Goal: Task Accomplishment & Management: Use online tool/utility

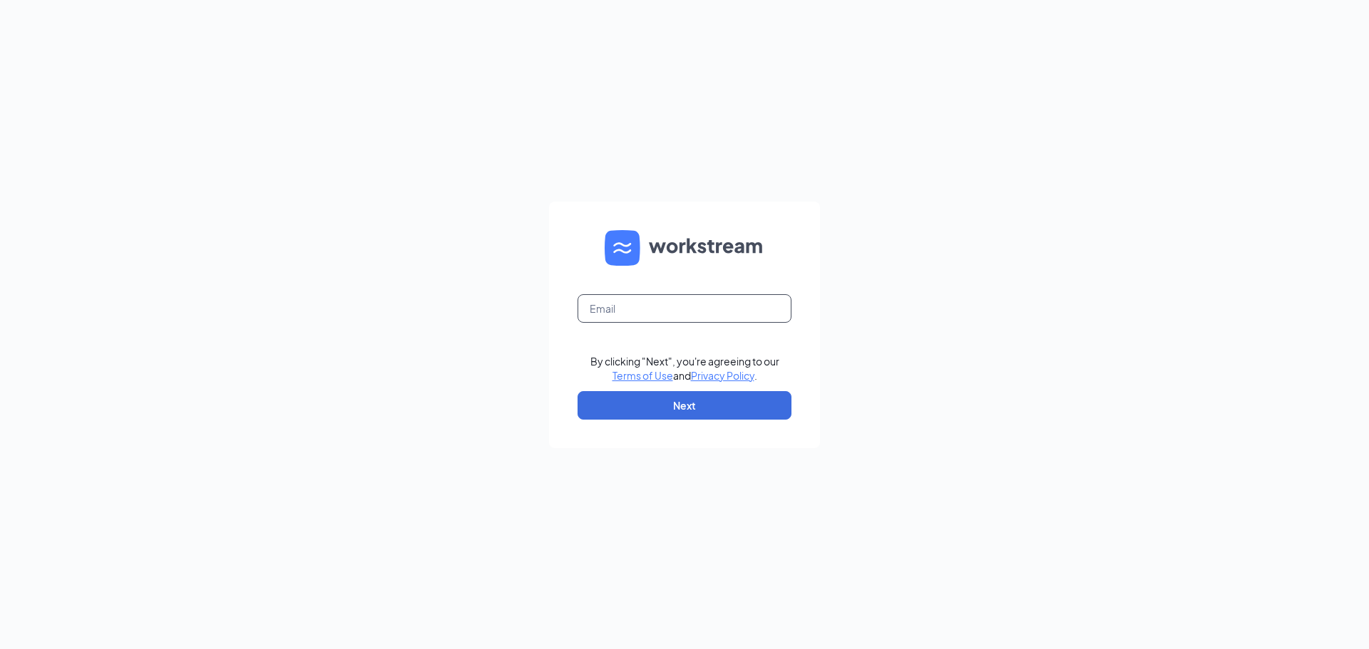
click at [659, 301] on input "text" at bounding box center [684, 308] width 214 height 29
type input "jfowler2003sc@msn.com"
click at [721, 406] on button "Next" at bounding box center [684, 405] width 214 height 29
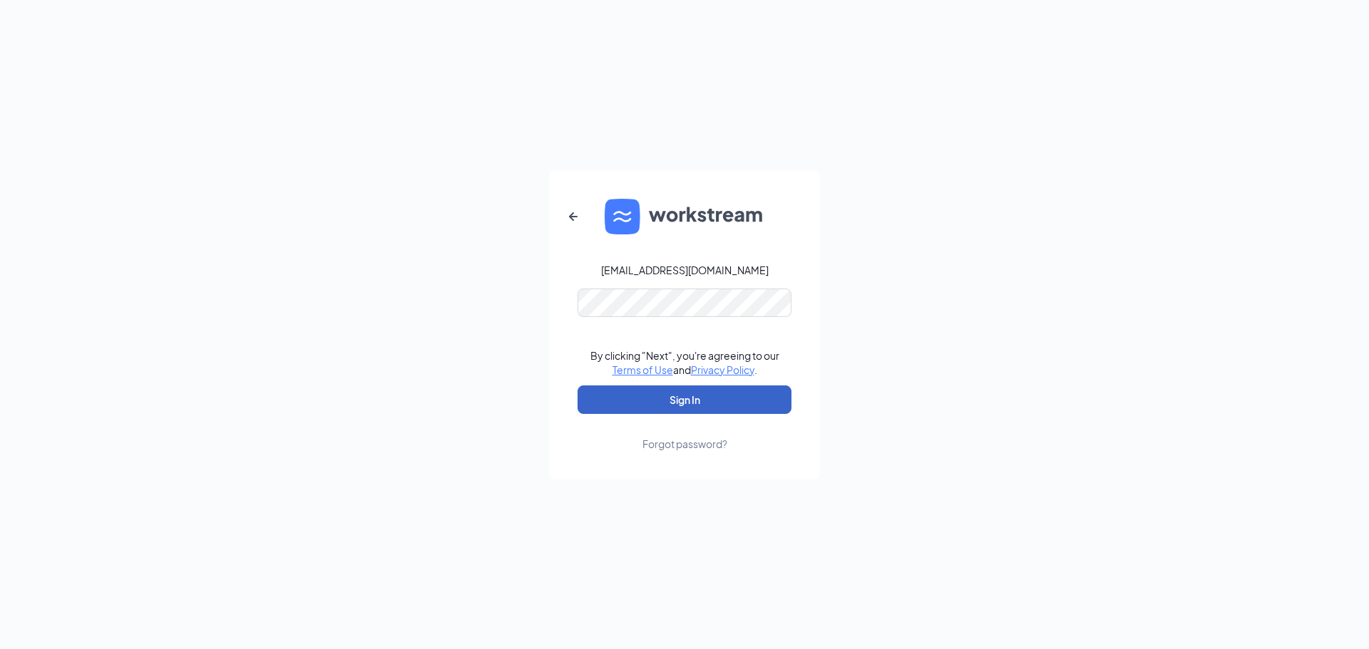
click at [725, 399] on button "Sign In" at bounding box center [684, 400] width 214 height 29
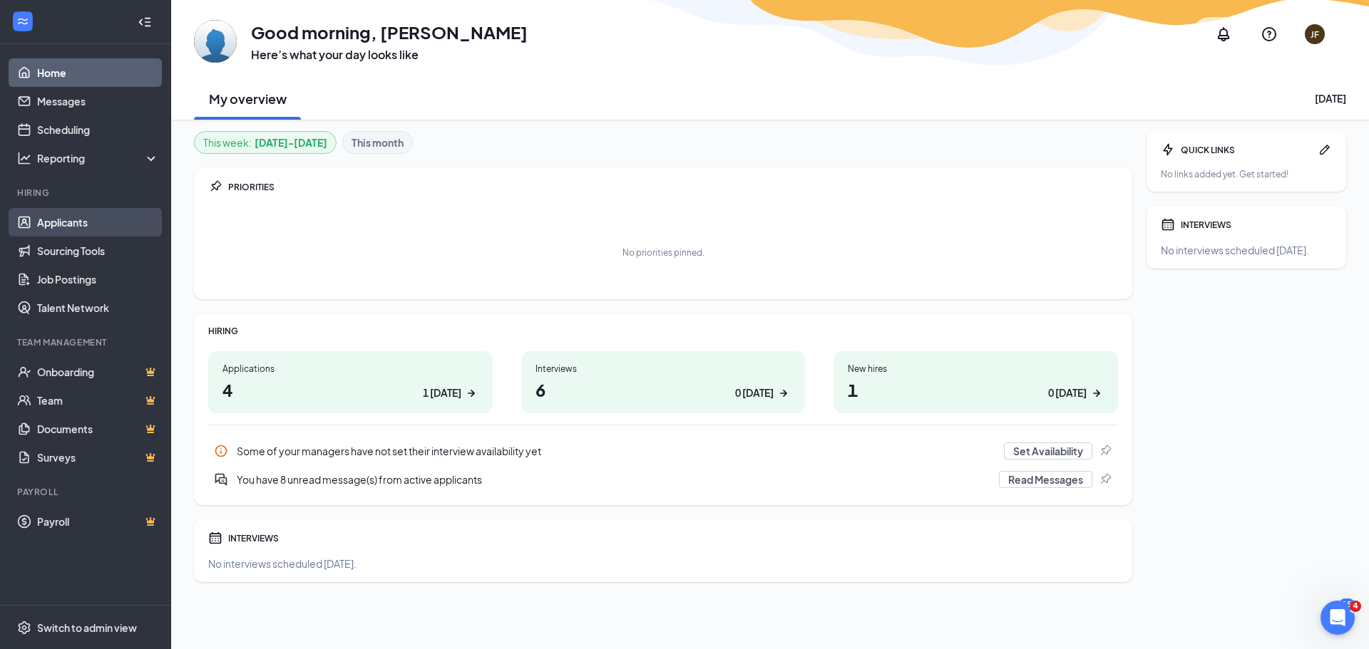
click at [66, 222] on link "Applicants" at bounding box center [98, 222] width 122 height 29
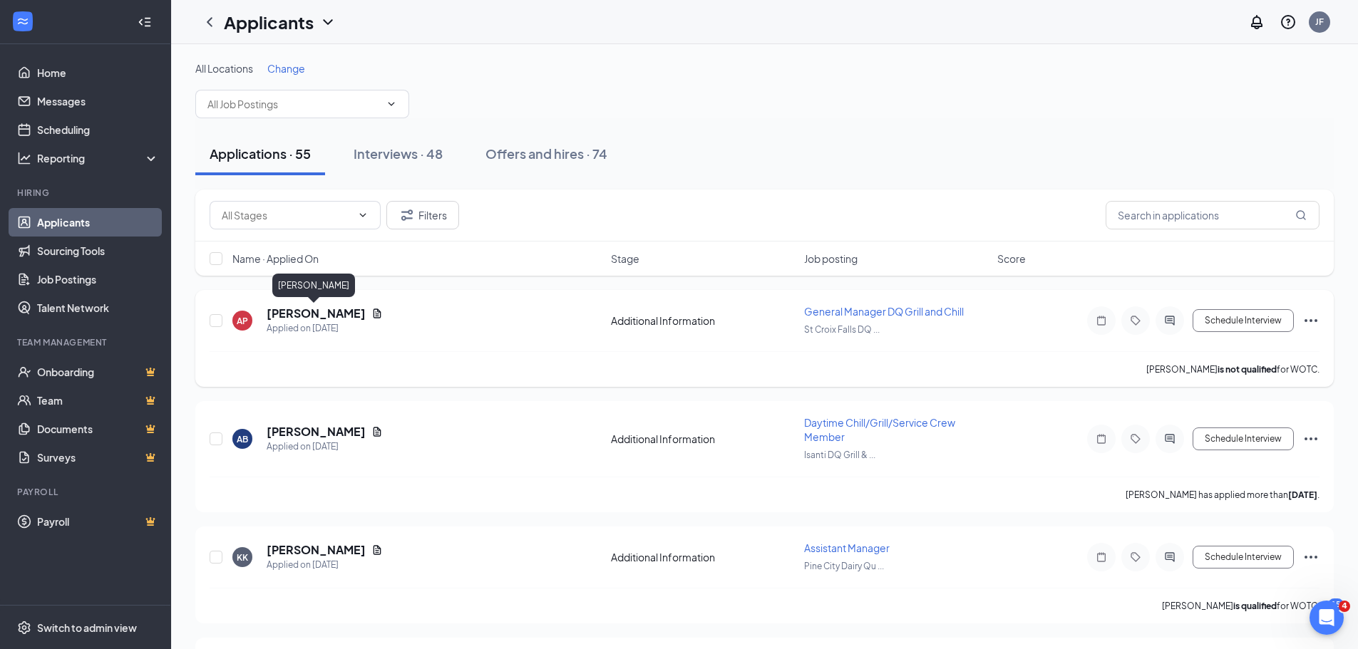
click at [311, 316] on h5 "[PERSON_NAME]" at bounding box center [316, 314] width 99 height 16
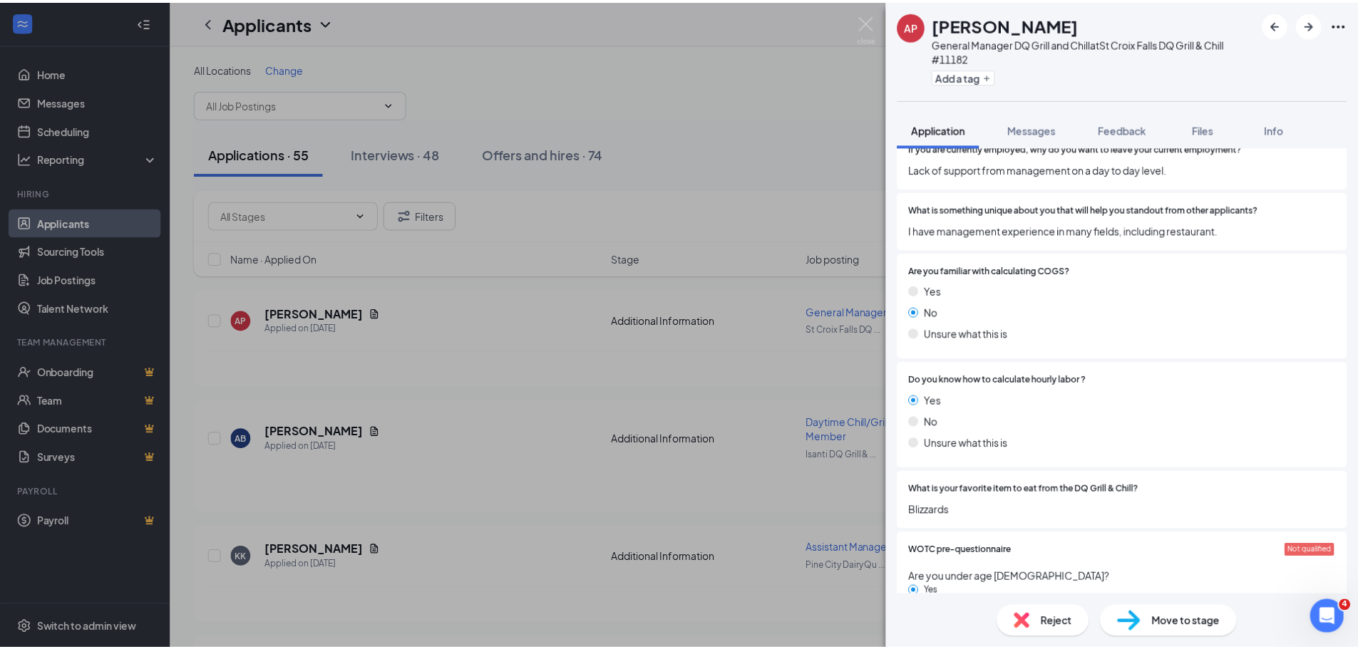
scroll to position [1189, 0]
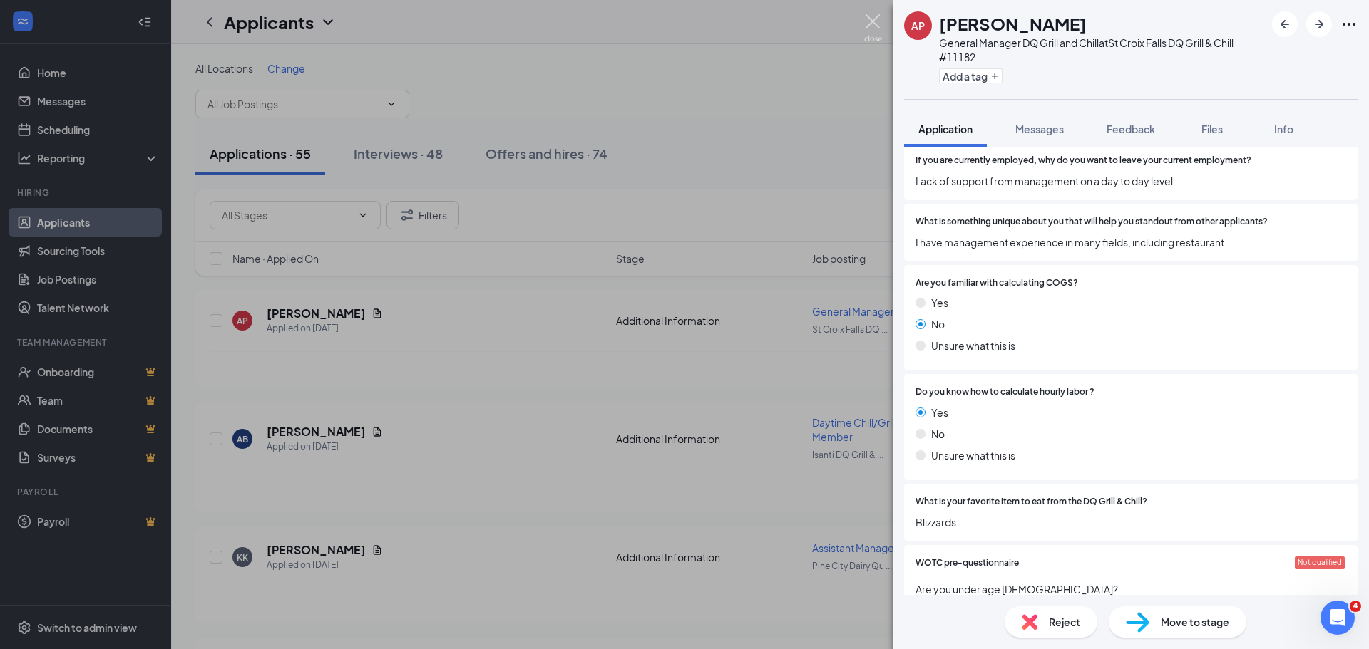
click at [870, 19] on img at bounding box center [873, 28] width 18 height 28
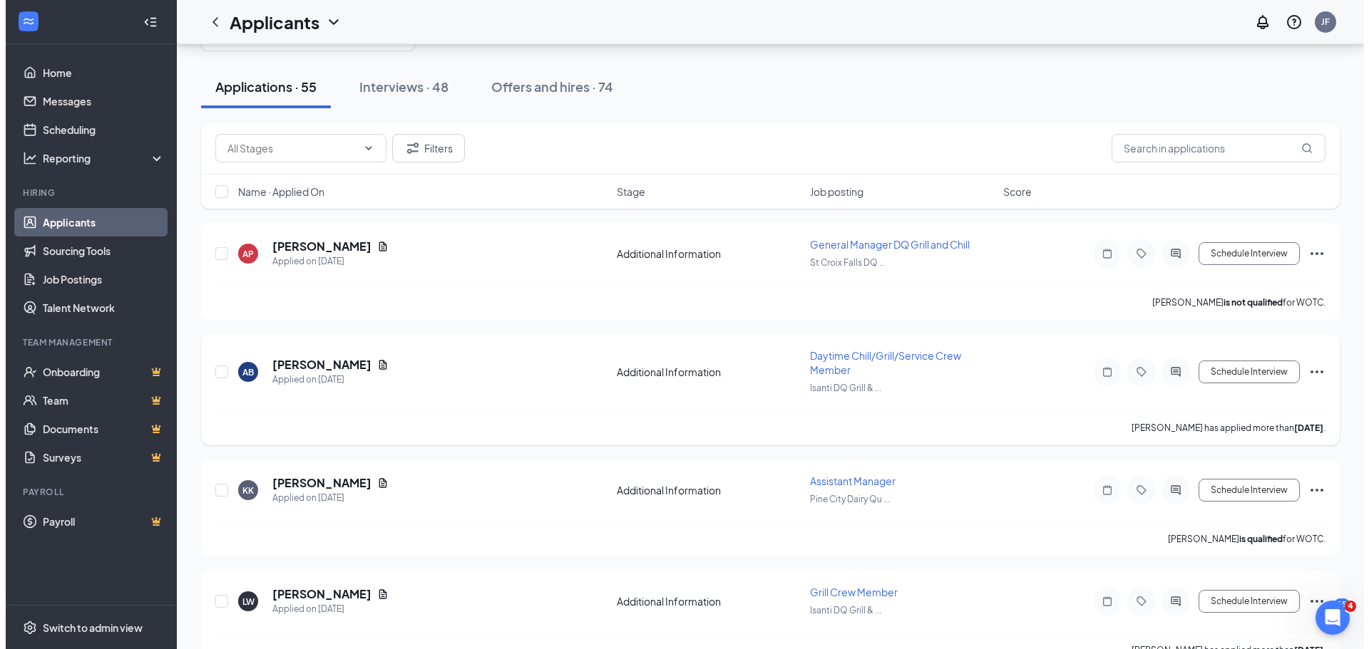
scroll to position [71, 0]
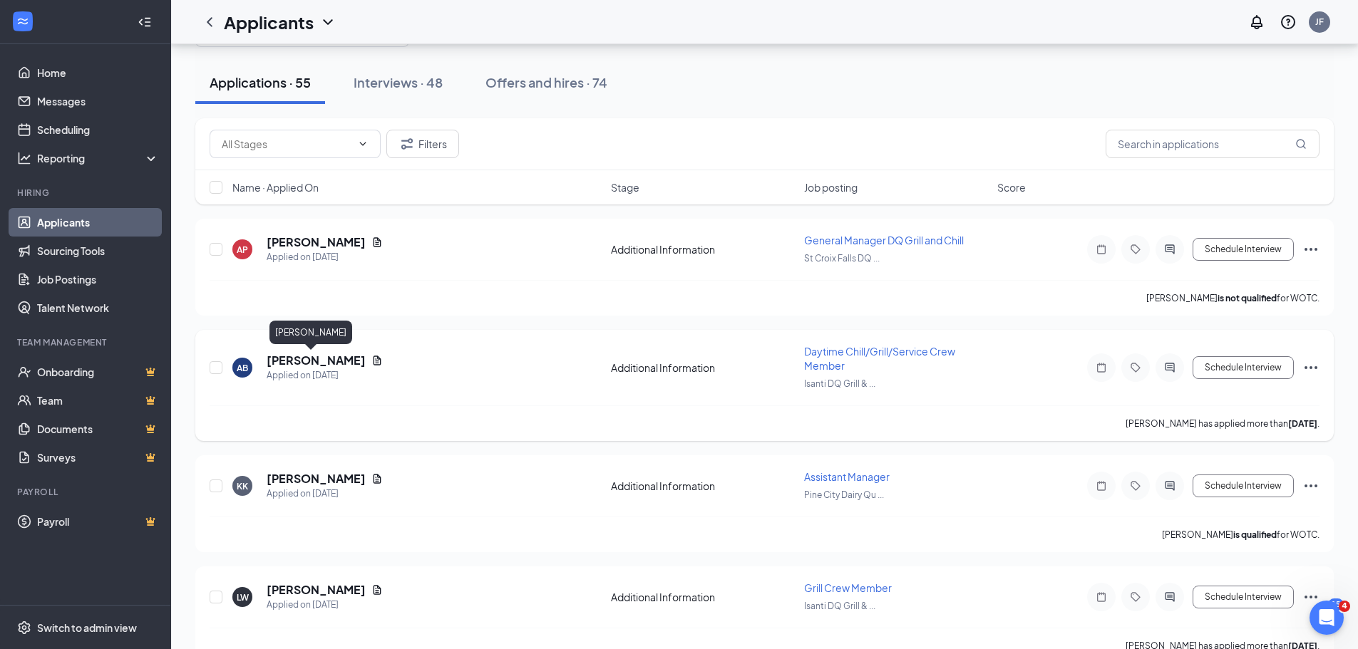
click at [308, 361] on h5 "[PERSON_NAME]" at bounding box center [316, 361] width 99 height 16
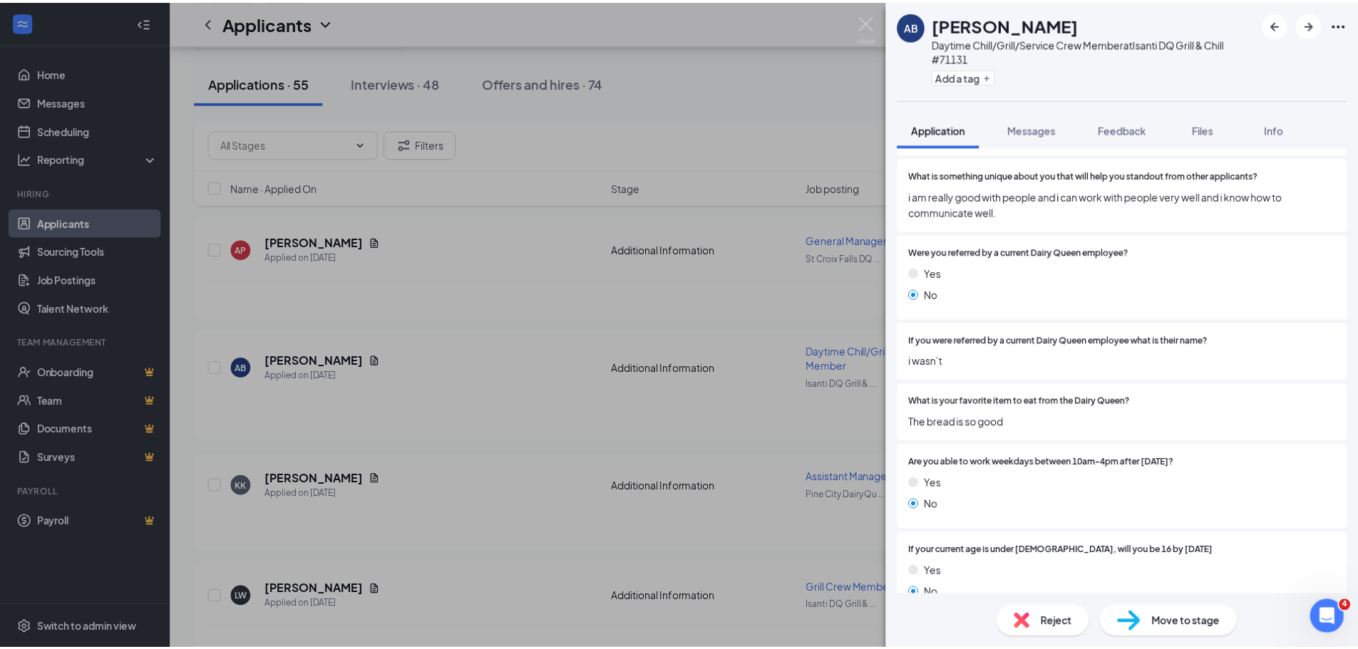
scroll to position [1286, 0]
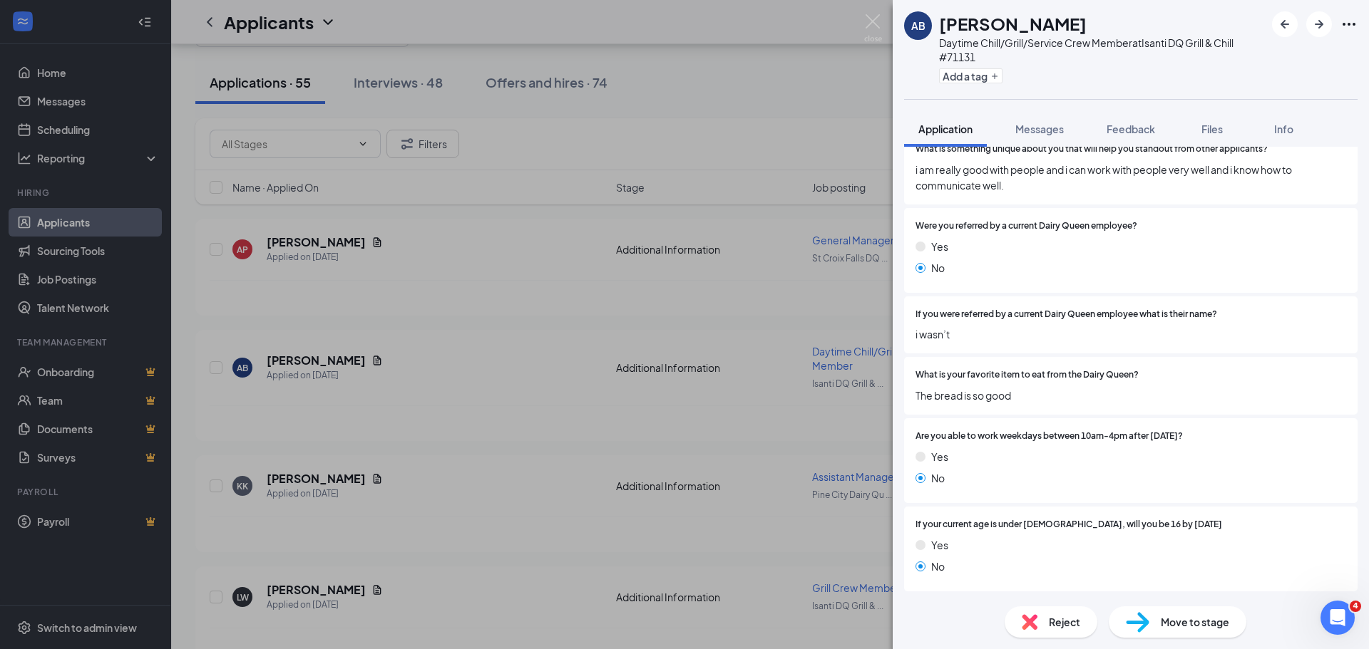
click at [728, 402] on div "AB [PERSON_NAME] Daytime Chill/Grill/Service Crew Member at Isanti DQ Grill & C…" at bounding box center [684, 324] width 1369 height 649
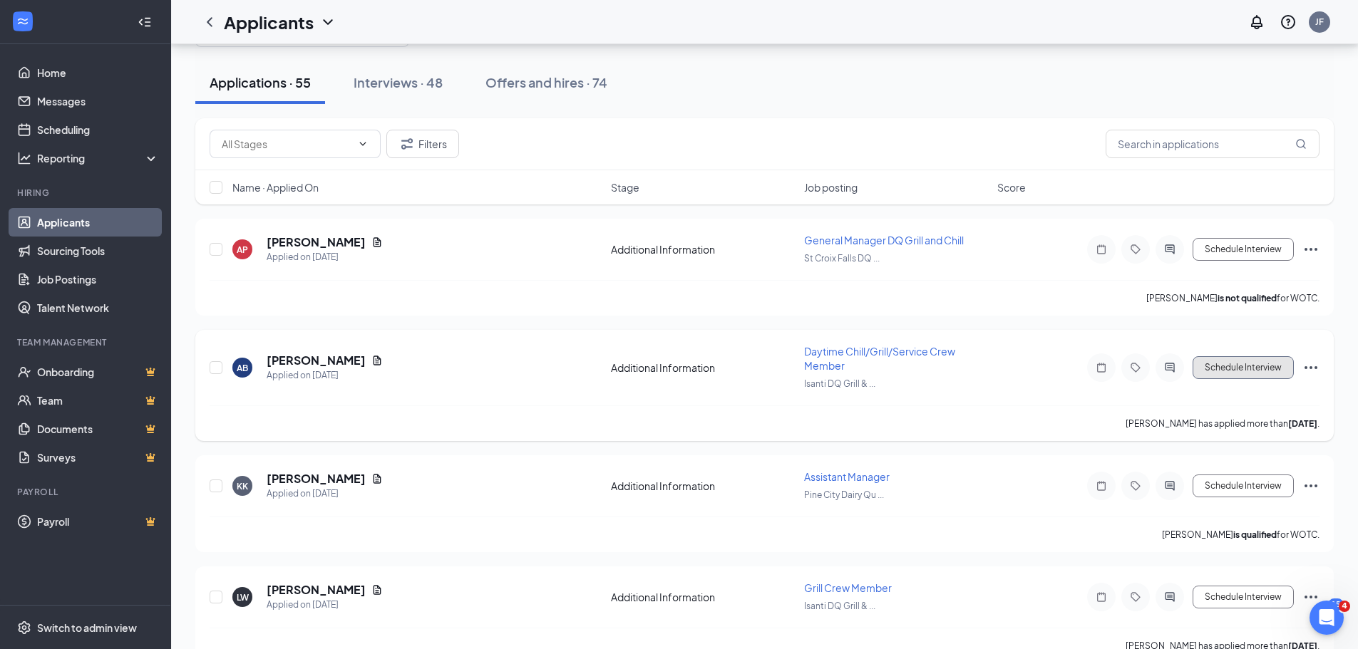
click at [1237, 364] on button "Schedule Interview" at bounding box center [1243, 367] width 101 height 23
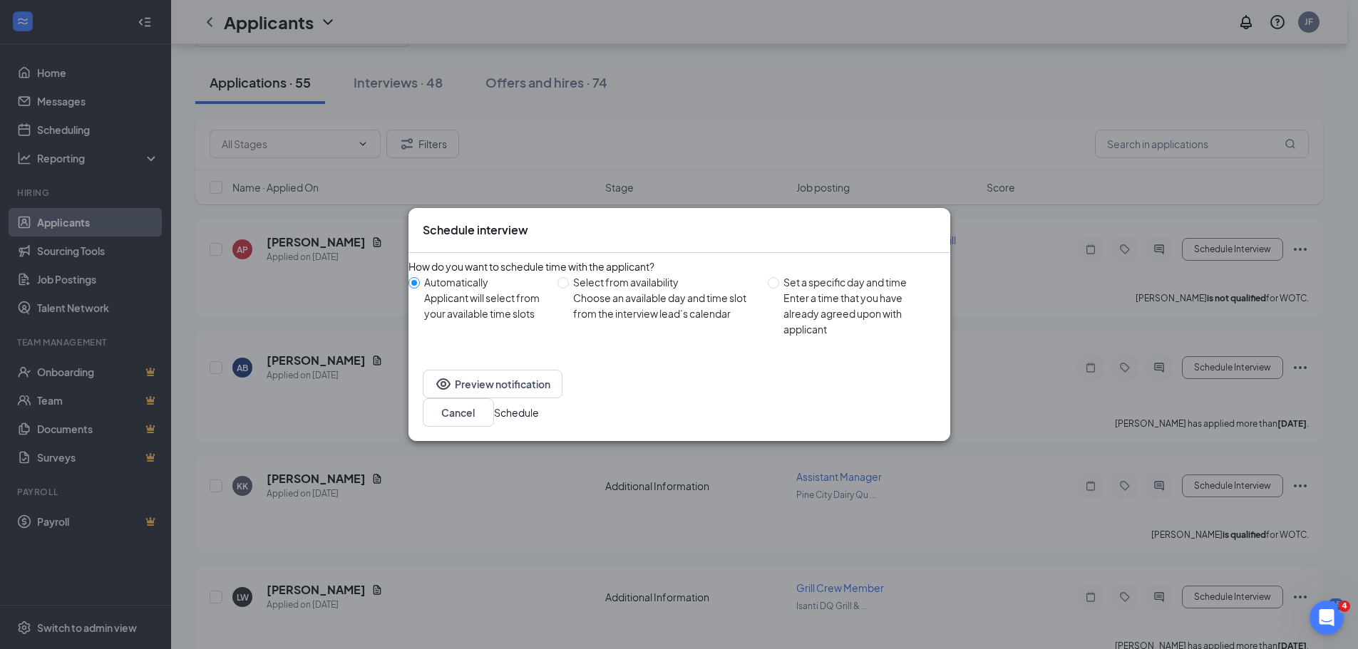
click at [669, 290] on div "Select from availability" at bounding box center [664, 282] width 183 height 16
click at [569, 289] on input "Select from availability Choose an available day and time slot from the intervi…" at bounding box center [562, 282] width 11 height 11
radio input "true"
radio input "false"
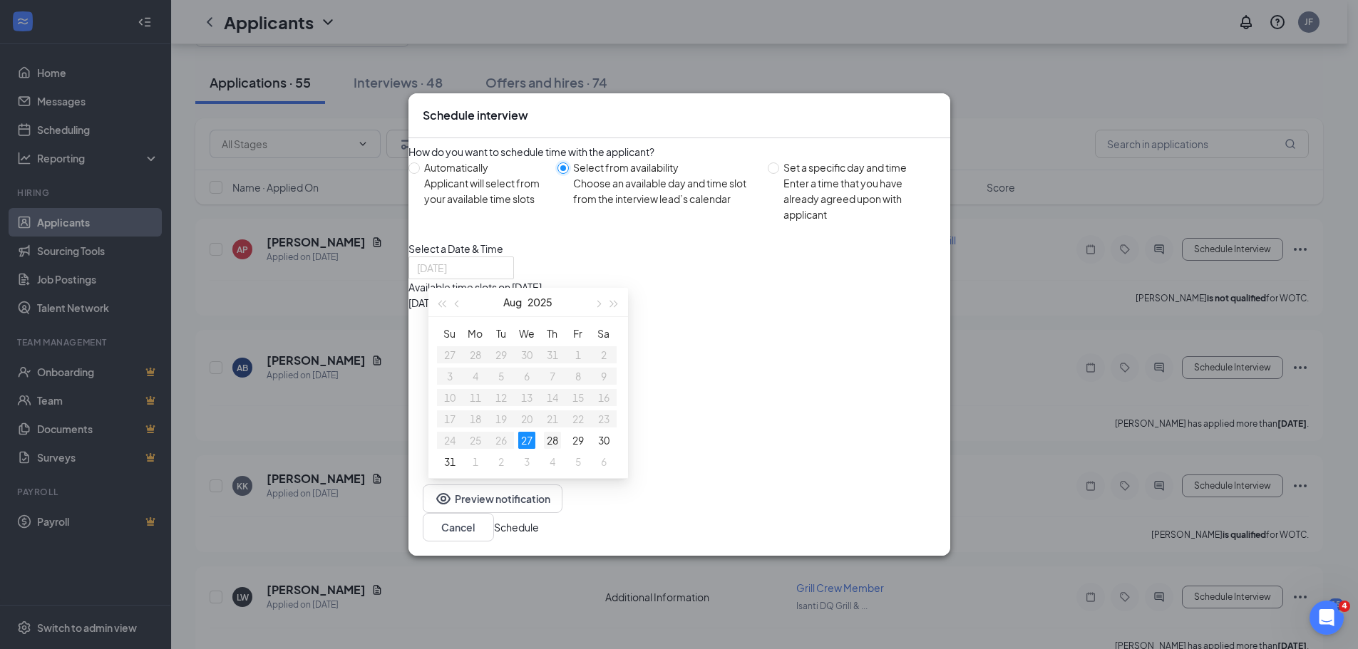
type input "[DATE]"
click at [559, 432] on div "28" at bounding box center [552, 440] width 17 height 17
click at [681, 421] on div "2:00PM - 2:30PM" at bounding box center [544, 429] width 273 height 16
click at [539, 534] on button "Schedule" at bounding box center [516, 528] width 45 height 16
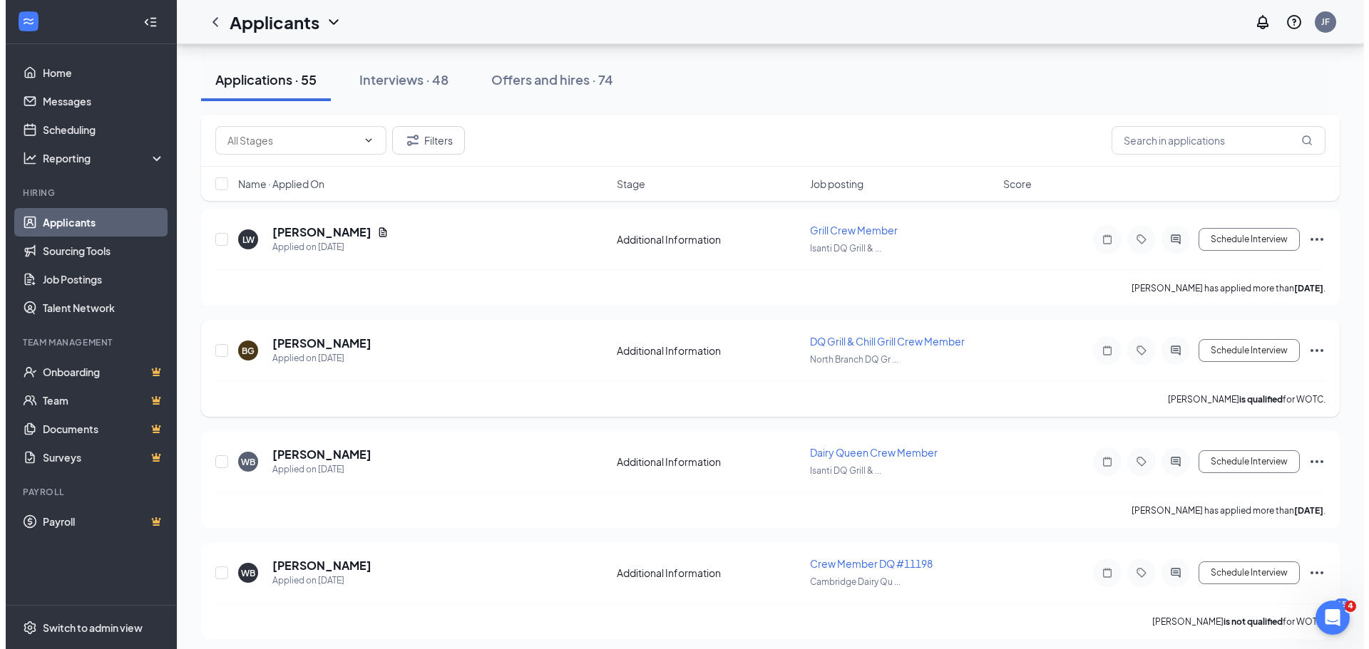
scroll to position [309, 0]
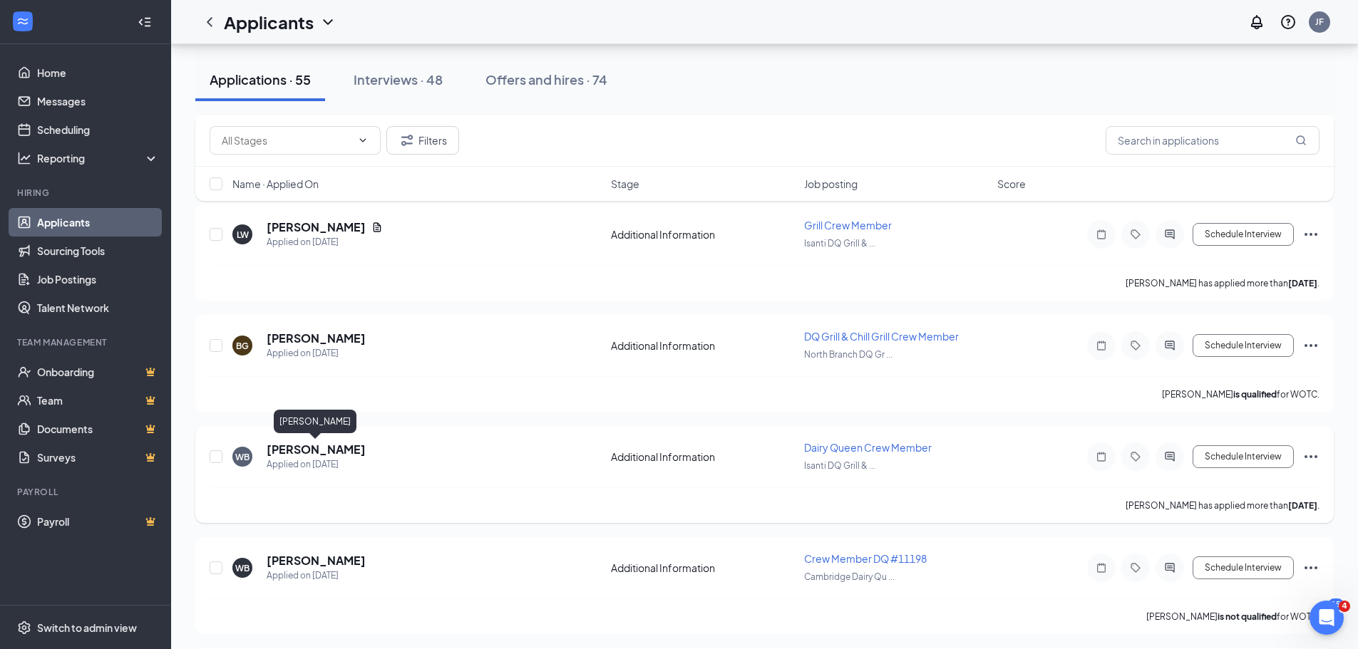
click at [334, 447] on h5 "[PERSON_NAME]" at bounding box center [316, 450] width 99 height 16
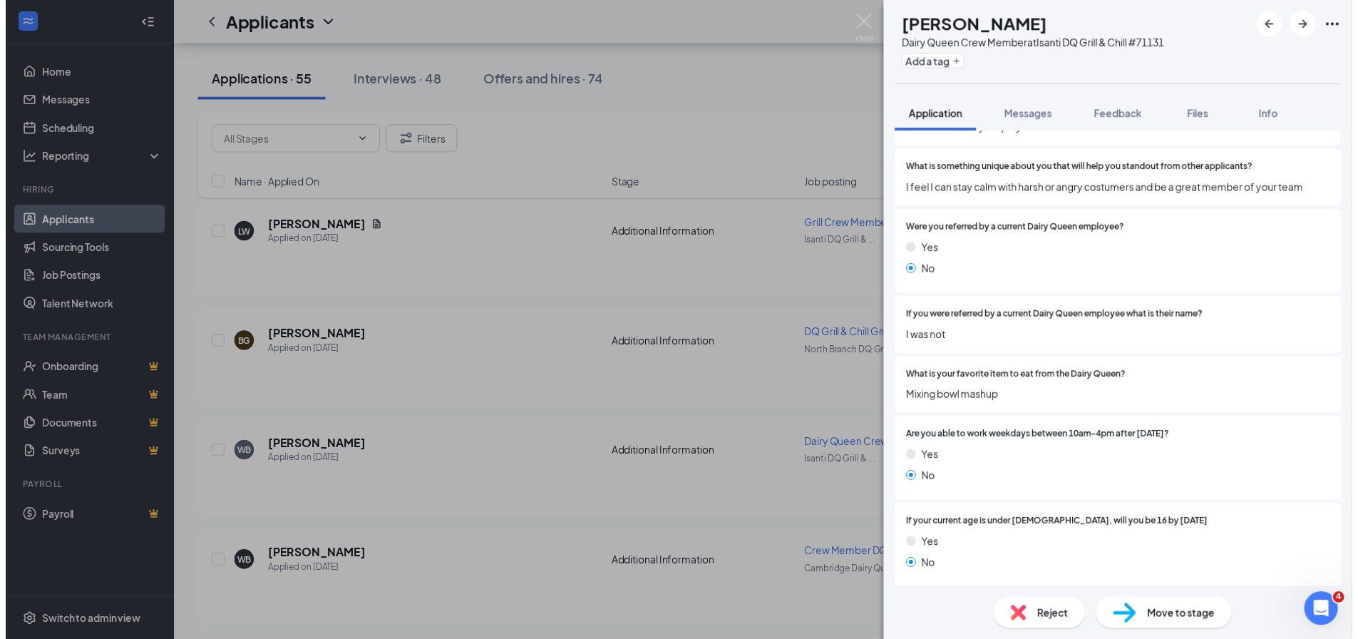
scroll to position [1210, 0]
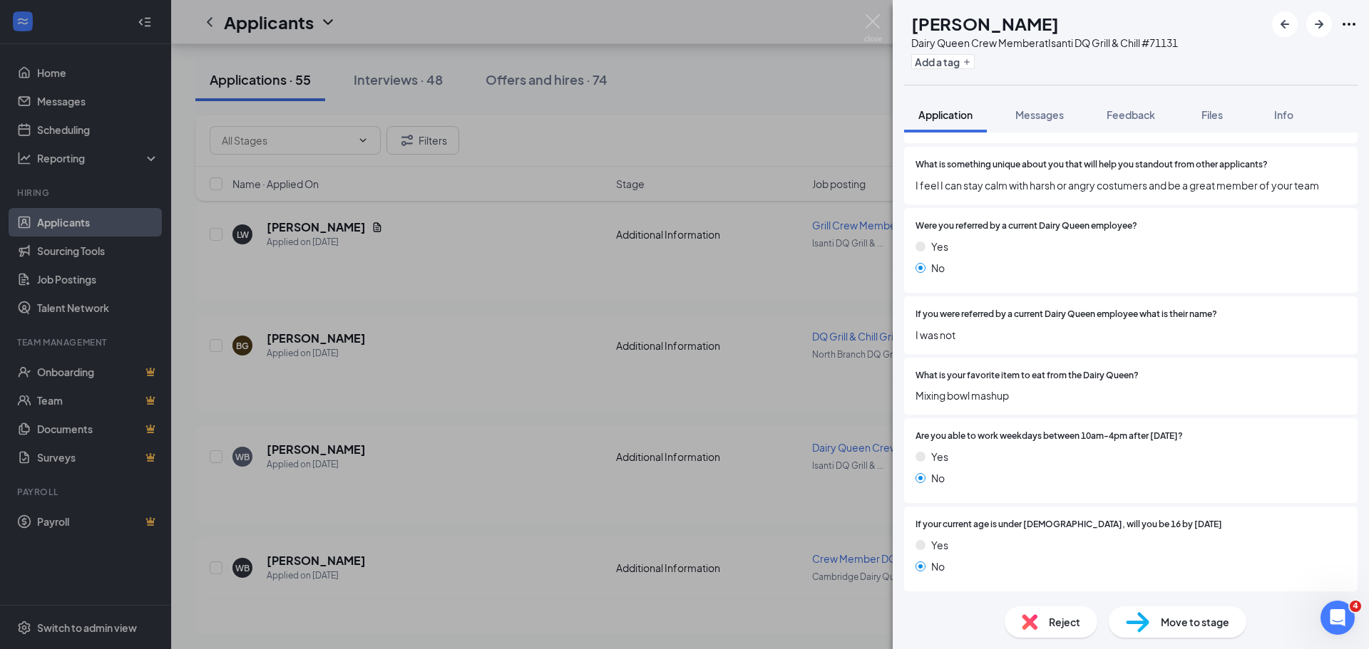
click at [587, 481] on div "WB [PERSON_NAME] Dairy Queen Crew Member at Isanti DQ Grill & Chill #71131 Add …" at bounding box center [684, 324] width 1369 height 649
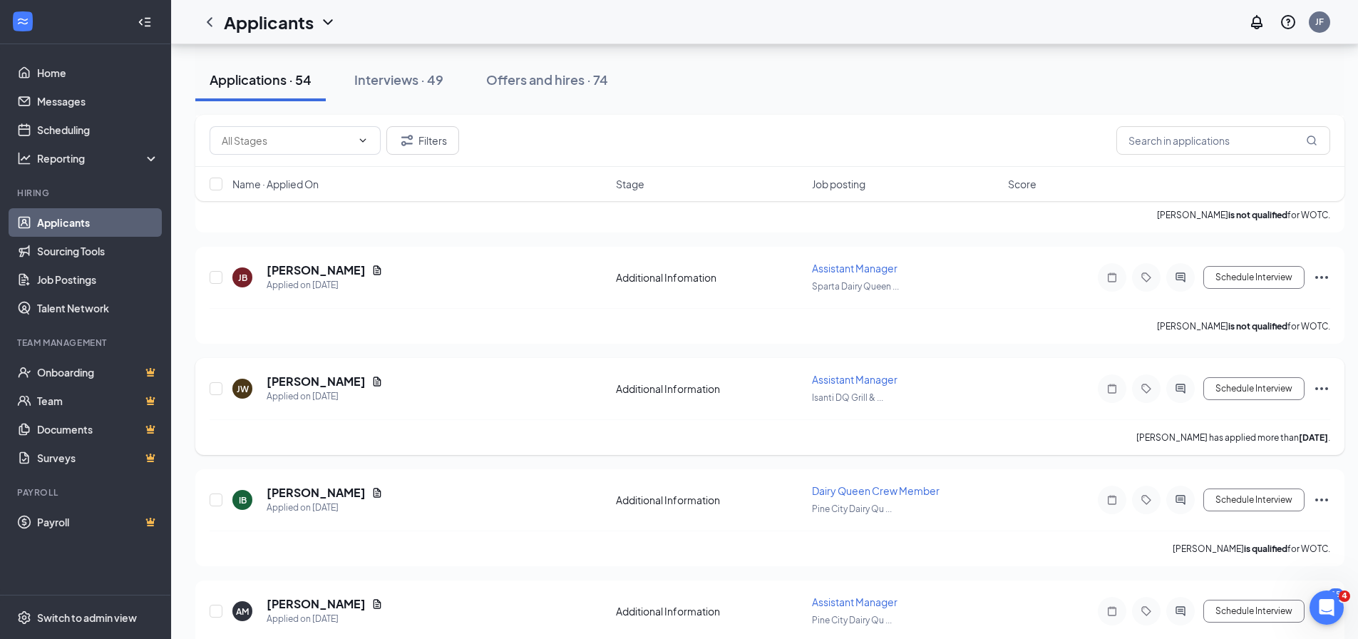
scroll to position [713, 0]
click at [59, 75] on link "Home" at bounding box center [98, 72] width 122 height 29
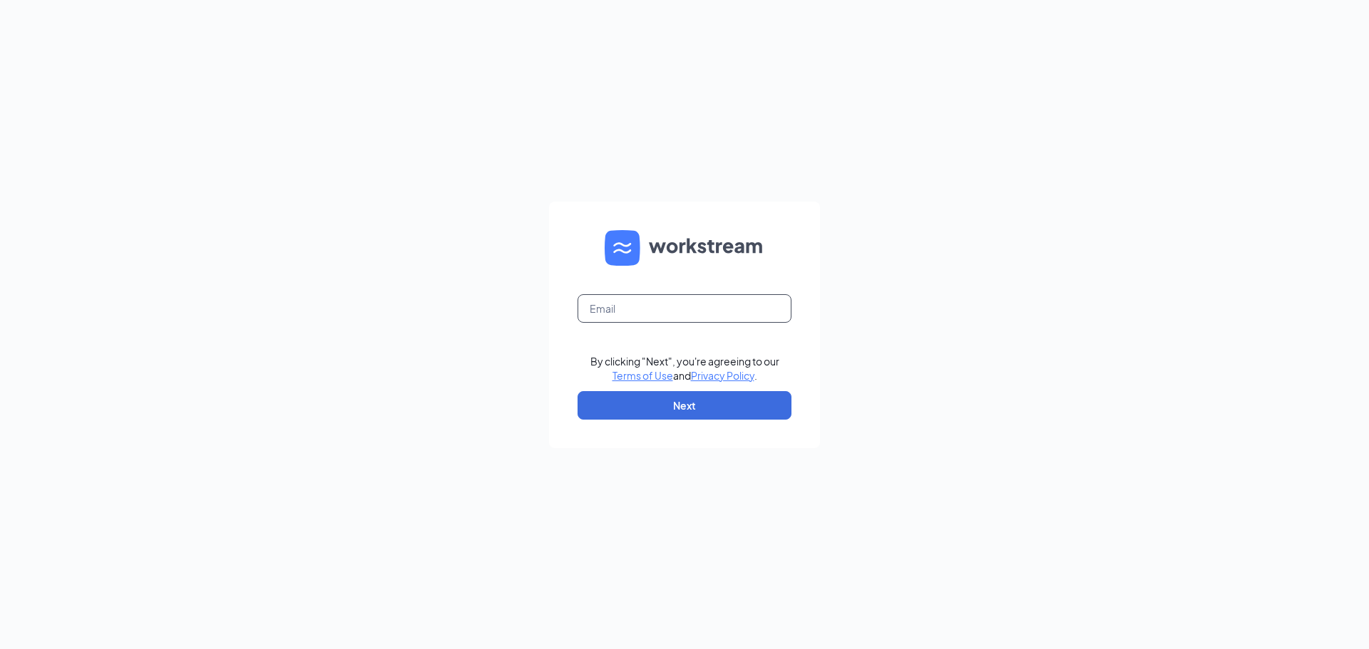
click at [662, 307] on input "text" at bounding box center [684, 308] width 214 height 29
type input "jfowler2003sc@msn.com"
click at [723, 402] on button "Next" at bounding box center [684, 405] width 214 height 29
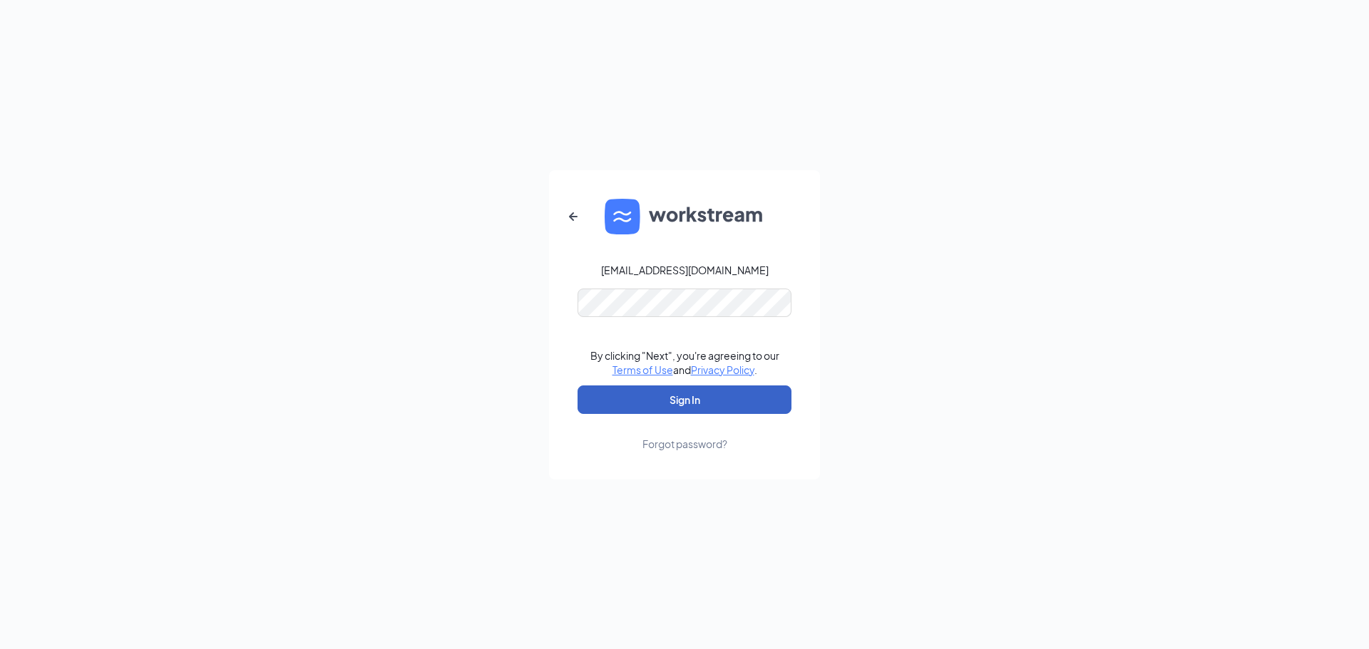
click at [723, 400] on button "Sign In" at bounding box center [684, 400] width 214 height 29
click at [705, 402] on button "Sign In" at bounding box center [684, 400] width 214 height 29
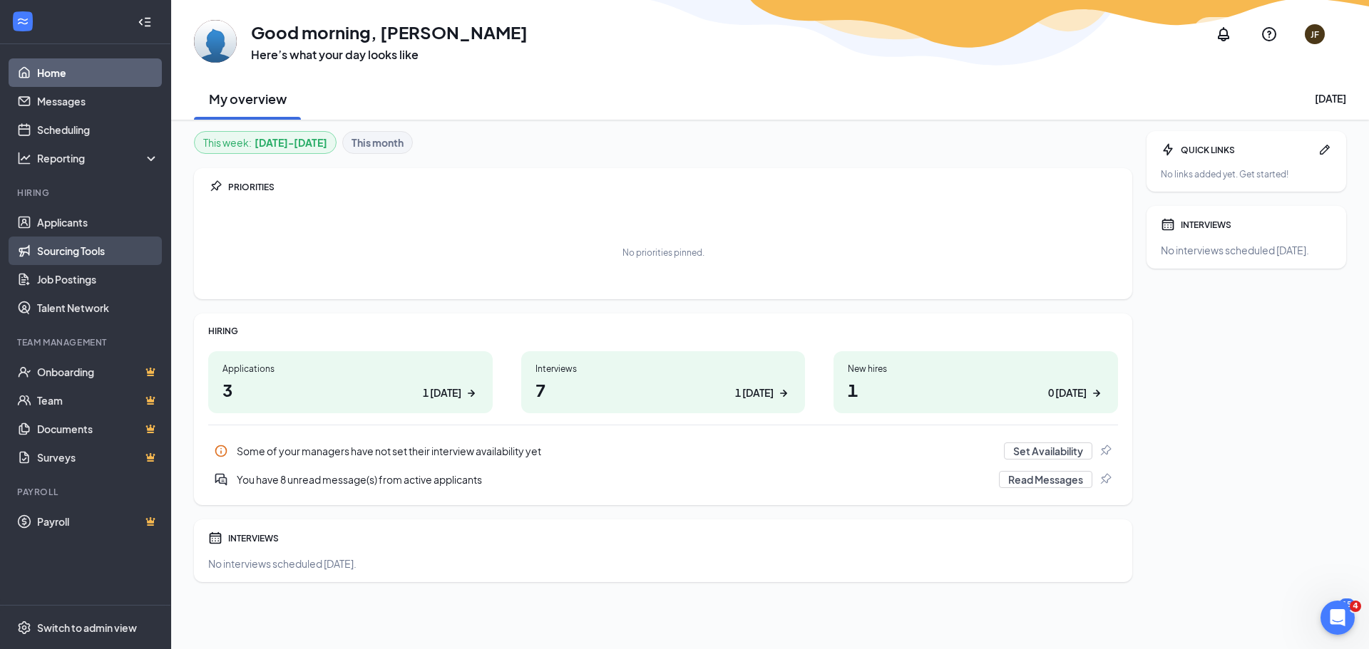
click at [72, 252] on link "Sourcing Tools" at bounding box center [98, 251] width 122 height 29
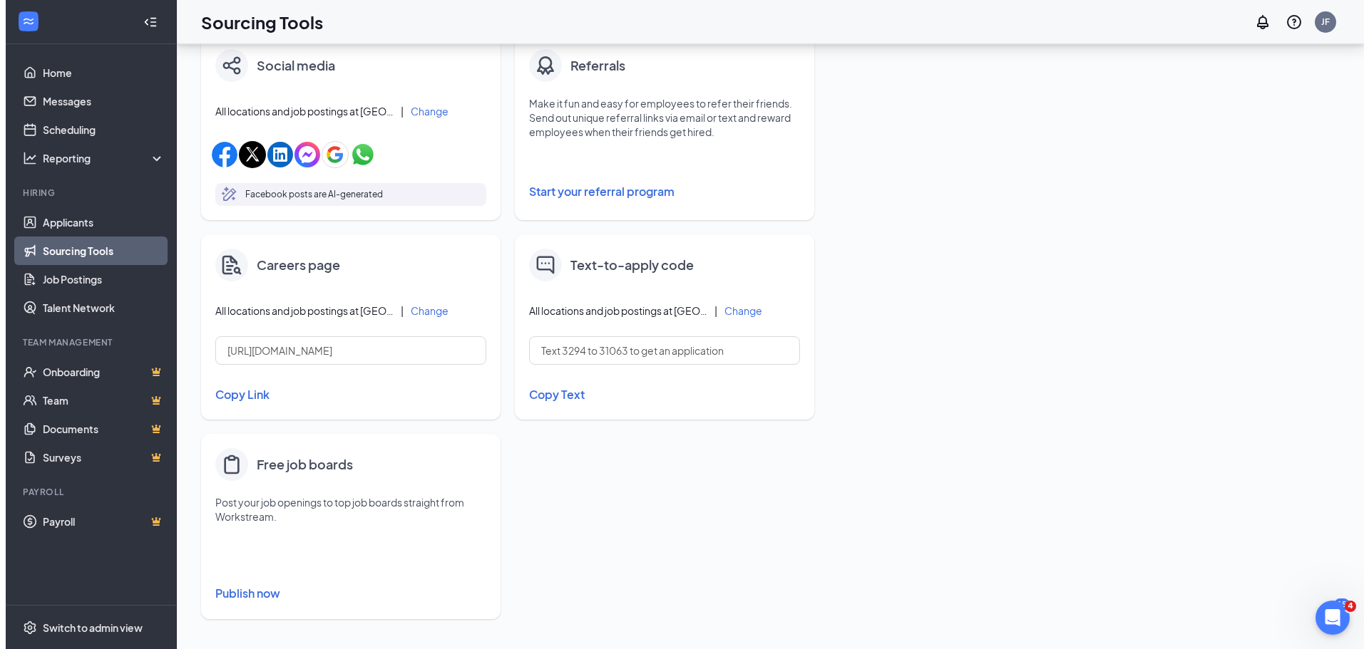
scroll to position [464, 0]
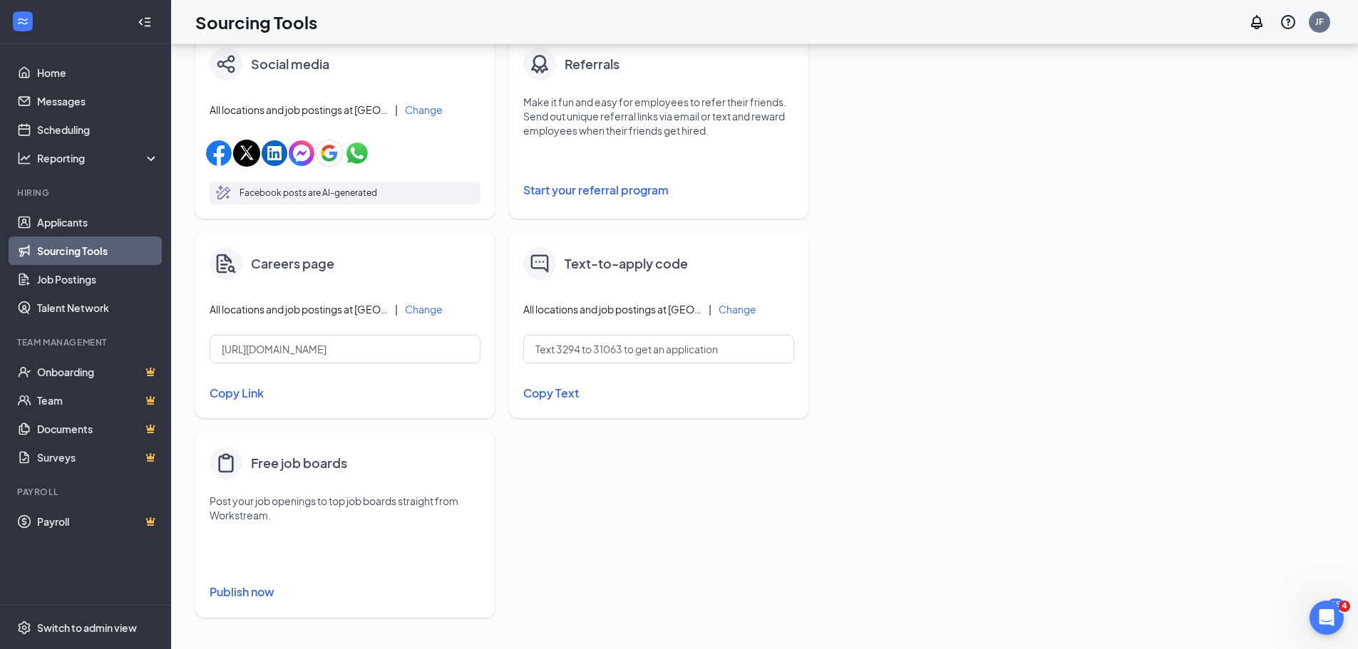
click at [730, 309] on button "Change" at bounding box center [738, 309] width 38 height 10
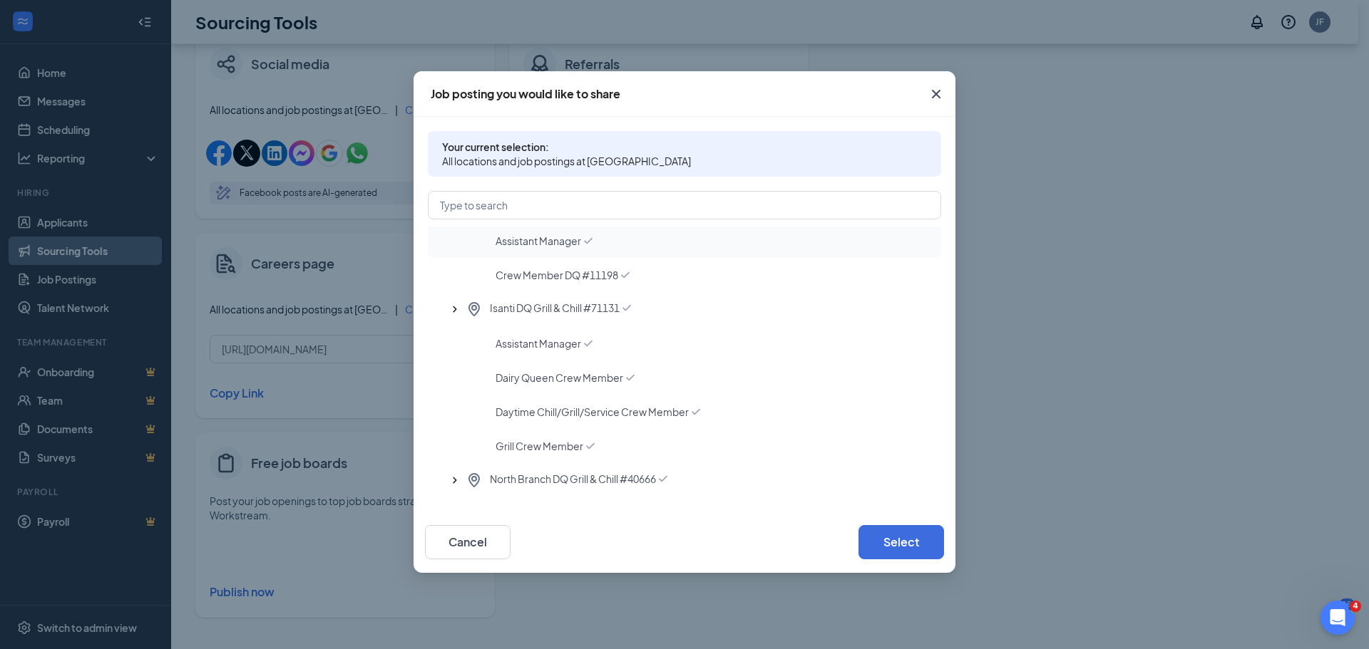
scroll to position [95, 0]
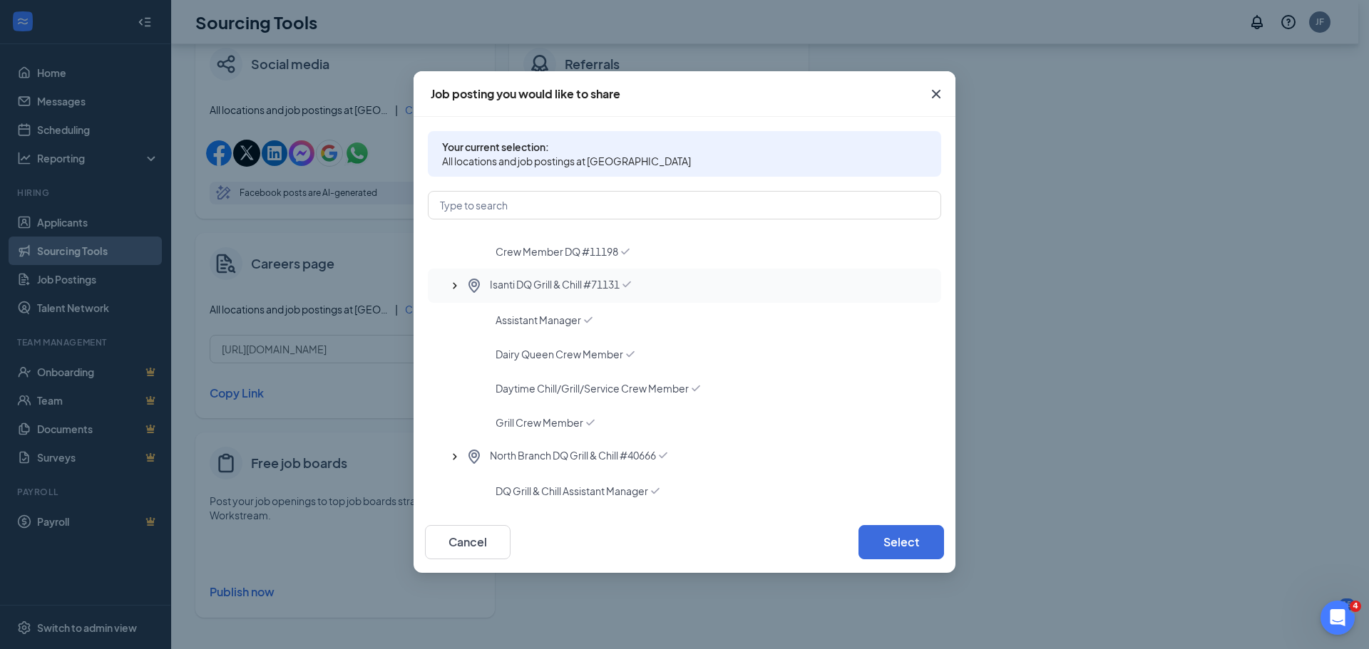
click at [571, 287] on span "Isanti DQ Grill & Chill #71131" at bounding box center [555, 285] width 130 height 17
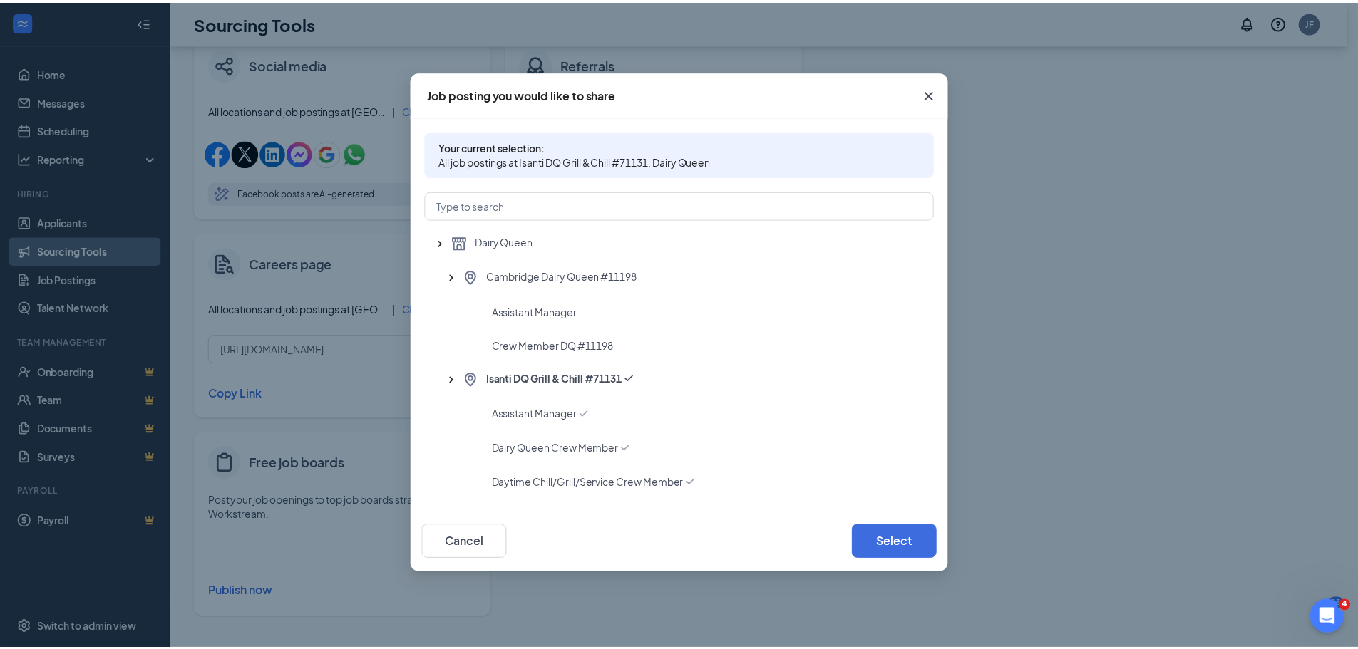
scroll to position [0, 0]
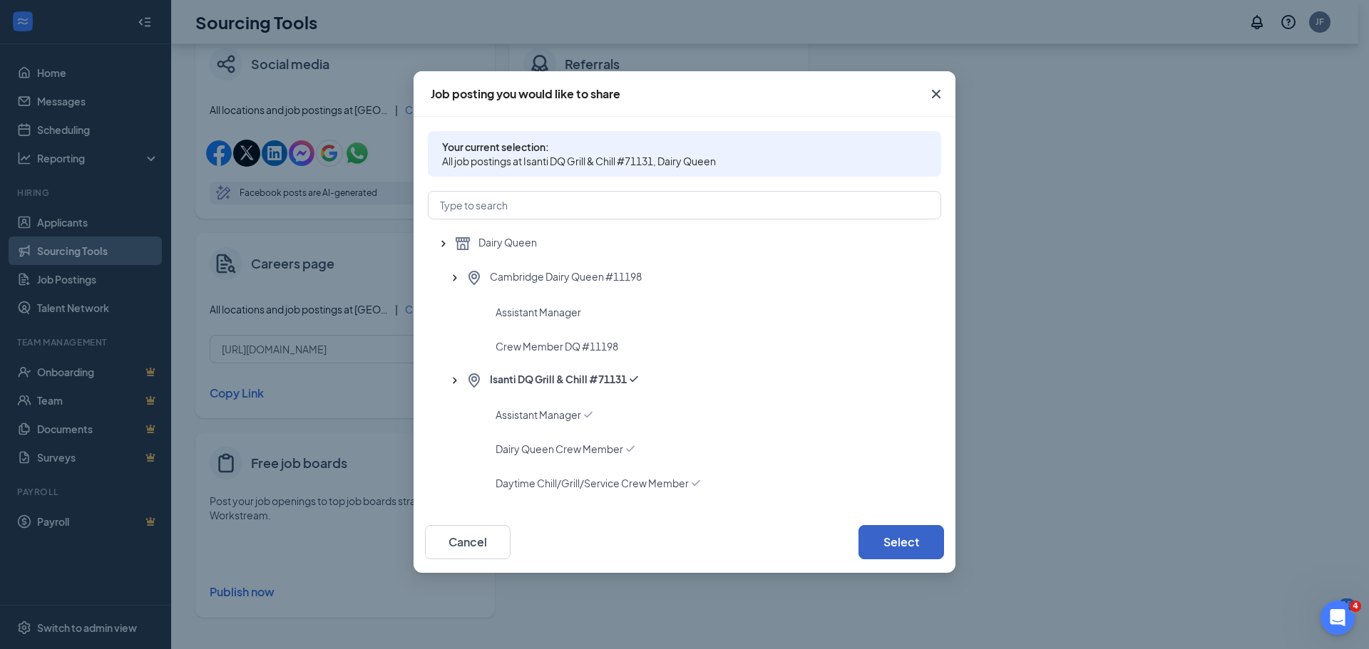
click at [879, 548] on button "Select" at bounding box center [901, 542] width 86 height 34
type input "Text 3294003 to 31063 to get an application"
